Goal: Information Seeking & Learning: Learn about a topic

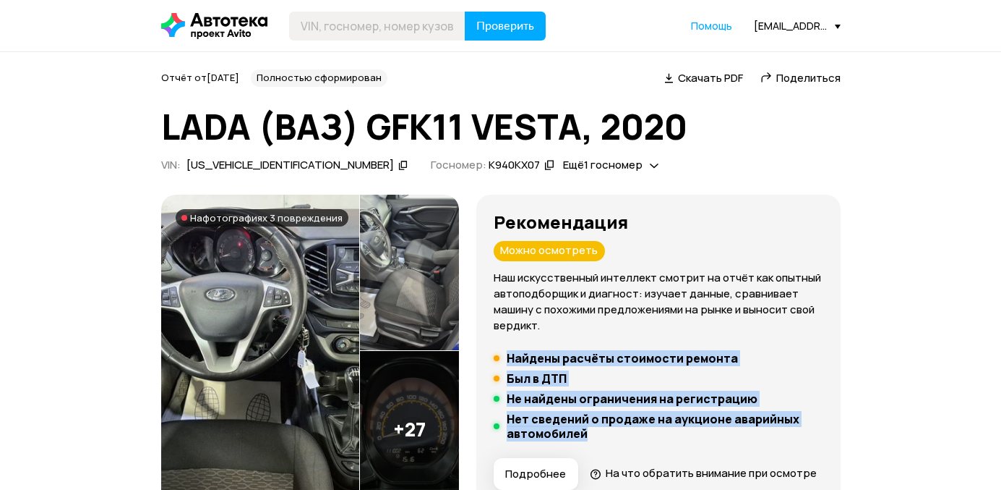
drag, startPoint x: 691, startPoint y: 436, endPoint x: 519, endPoint y: 359, distance: 188.4
click at [519, 359] on div "Рекомендация Можно осмотреть Наш искусственный интеллект смотрит на отчёт как о…" at bounding box center [658, 351] width 364 height 312
copy ul "Найдены расчёты стоимости ремонта Был в ДТП Не найдены ограничения на регистрац…"
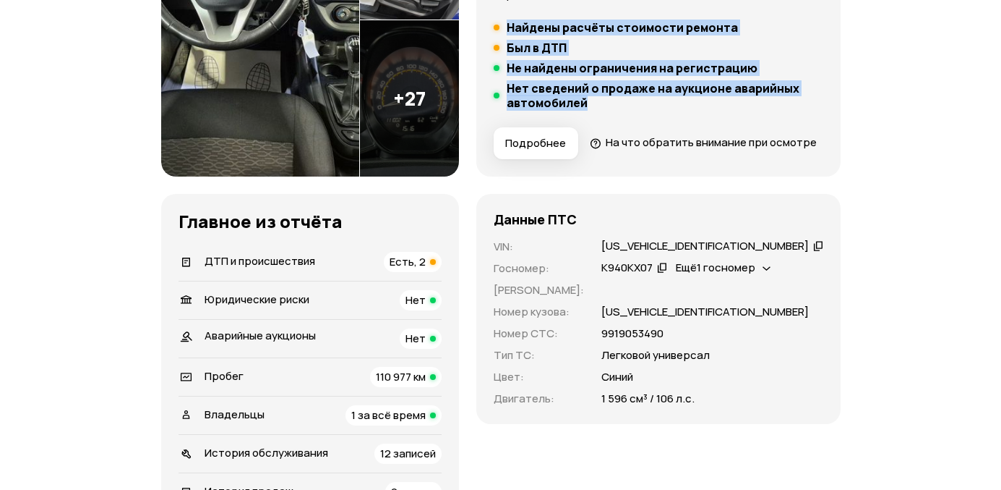
click at [358, 272] on div "ДТП и происшествия Есть, 2" at bounding box center [310, 262] width 263 height 20
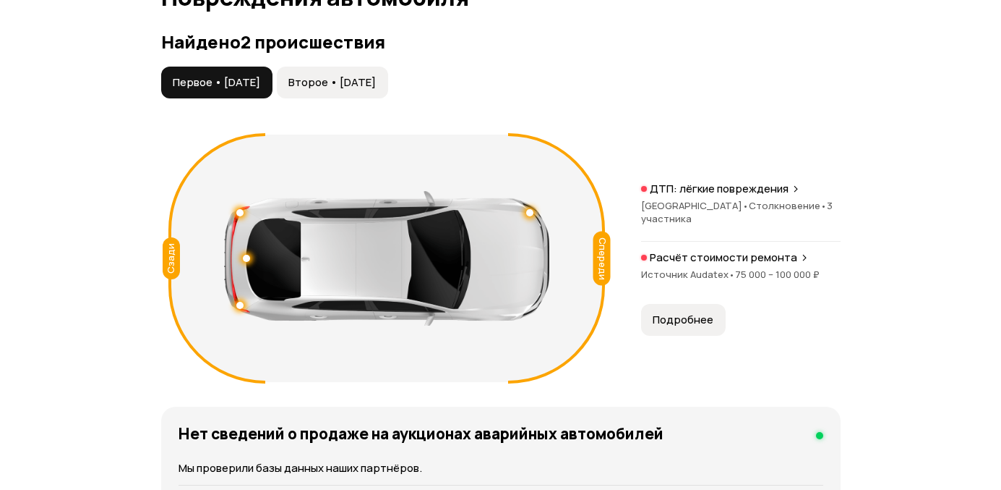
scroll to position [1635, 0]
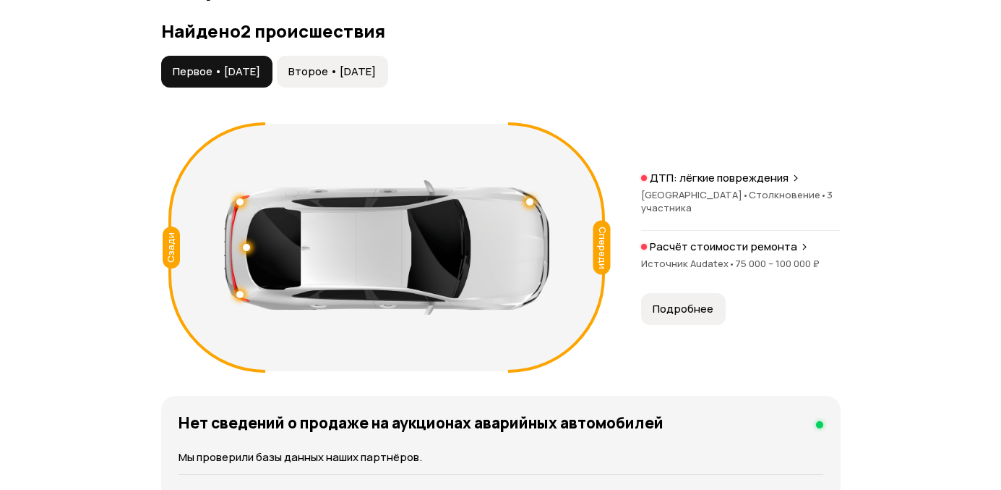
click at [666, 201] on span "Белгородская область •" at bounding box center [695, 194] width 108 height 13
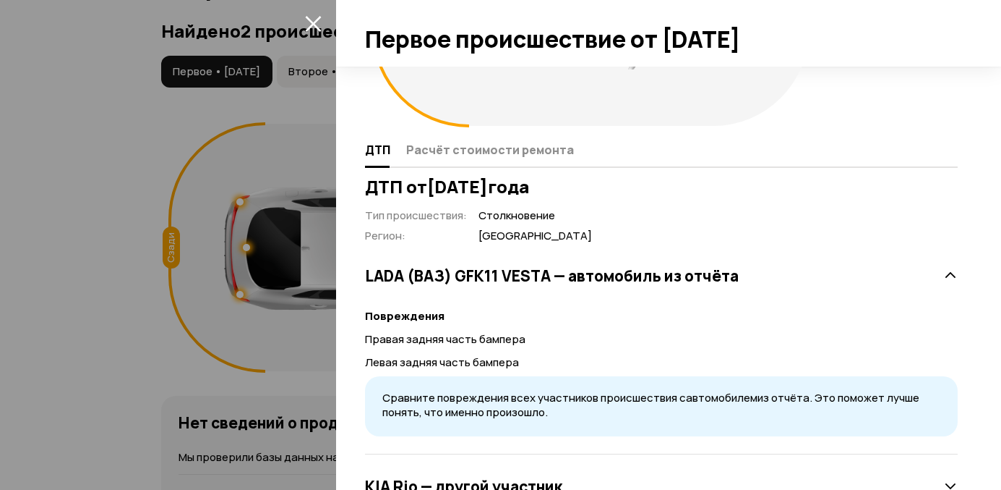
scroll to position [197, 0]
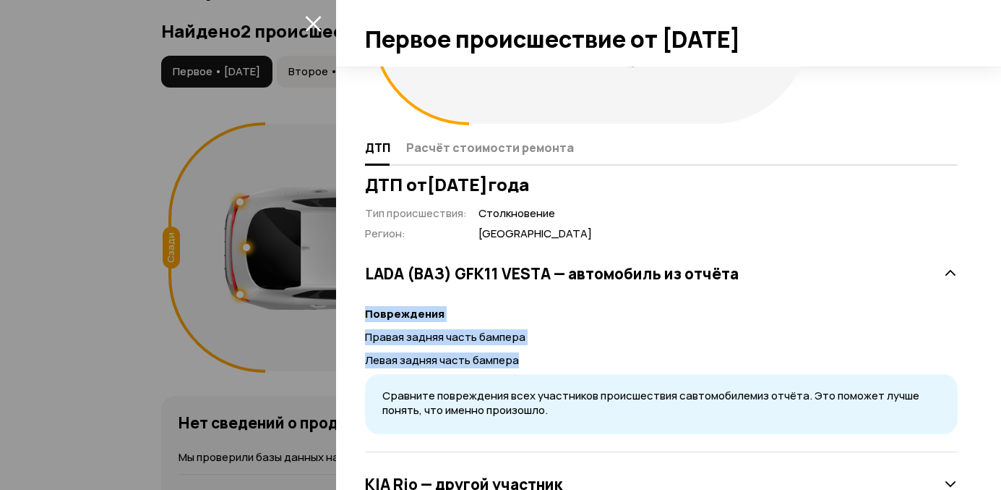
drag, startPoint x: 542, startPoint y: 362, endPoint x: 351, endPoint y: 315, distance: 196.6
click at [351, 315] on div "Сзади ДТП Расчёт стоимости ремонта ДТП от 7 июня 2021 года Тип происшествия : С…" at bounding box center [668, 278] width 665 height 423
drag, startPoint x: 548, startPoint y: 333, endPoint x: 351, endPoint y: 307, distance: 199.1
click at [351, 307] on div "Сзади ДТП Расчёт стоимости ремонта ДТП от 7 июня 2021 года Тип происшествия : С…" at bounding box center [668, 278] width 665 height 423
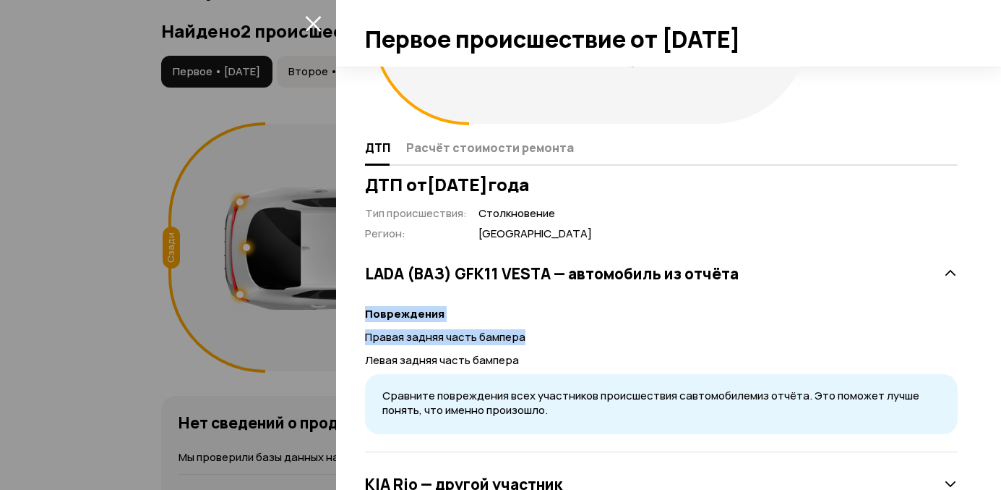
copy div "Повреждения Правая задняя часть бампера"
